Goal: Register for event/course

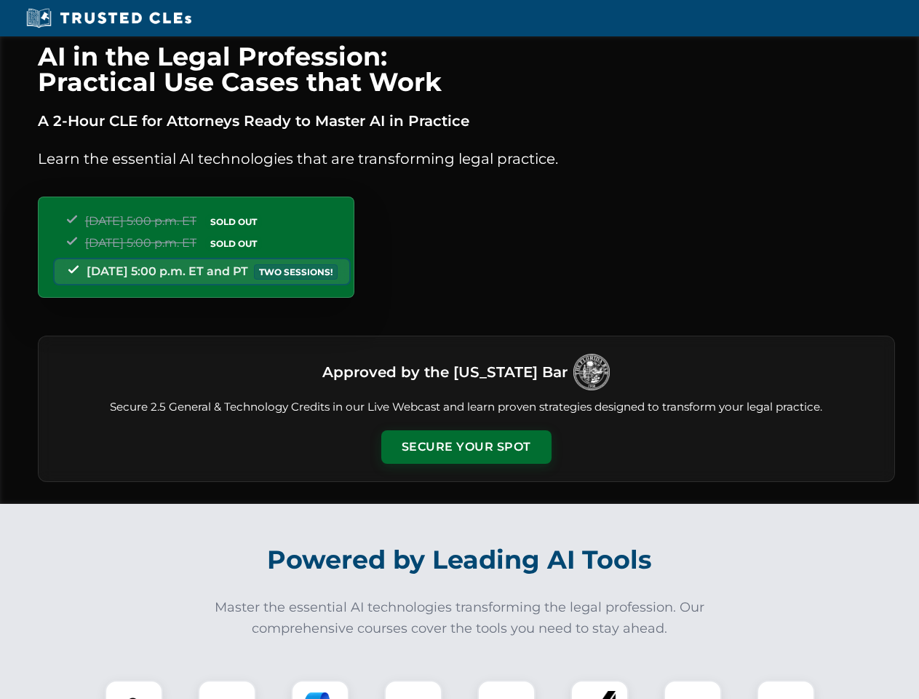
click at [466, 447] on button "Secure Your Spot" at bounding box center [466, 446] width 170 height 33
click at [134, 689] on img at bounding box center [134, 709] width 42 height 42
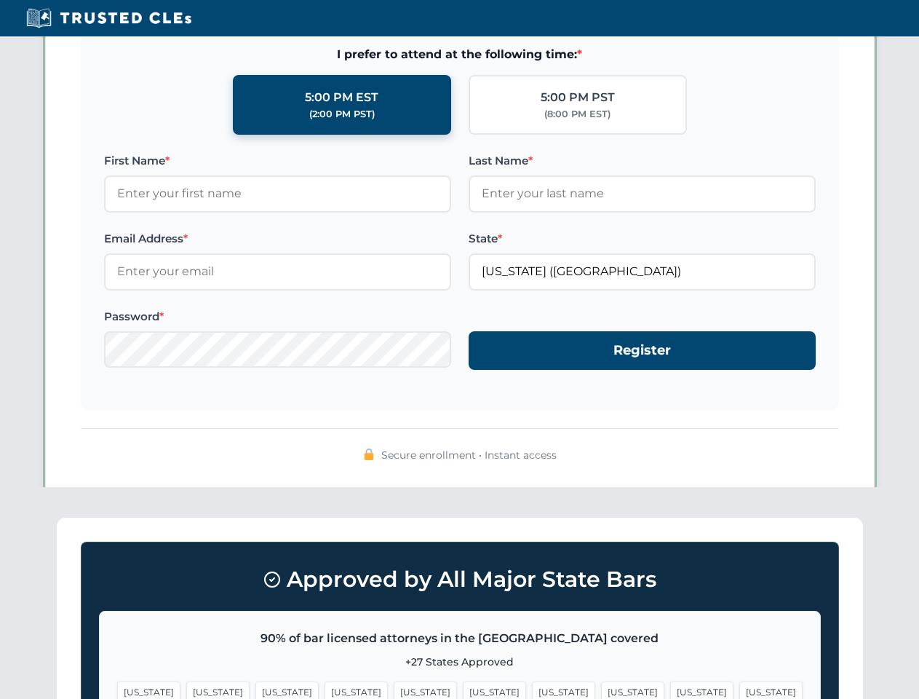
click at [532, 689] on span "[US_STATE]" at bounding box center [563, 691] width 63 height 21
click at [670, 689] on span "[US_STATE]" at bounding box center [701, 691] width 63 height 21
